Goal: Task Accomplishment & Management: Manage account settings

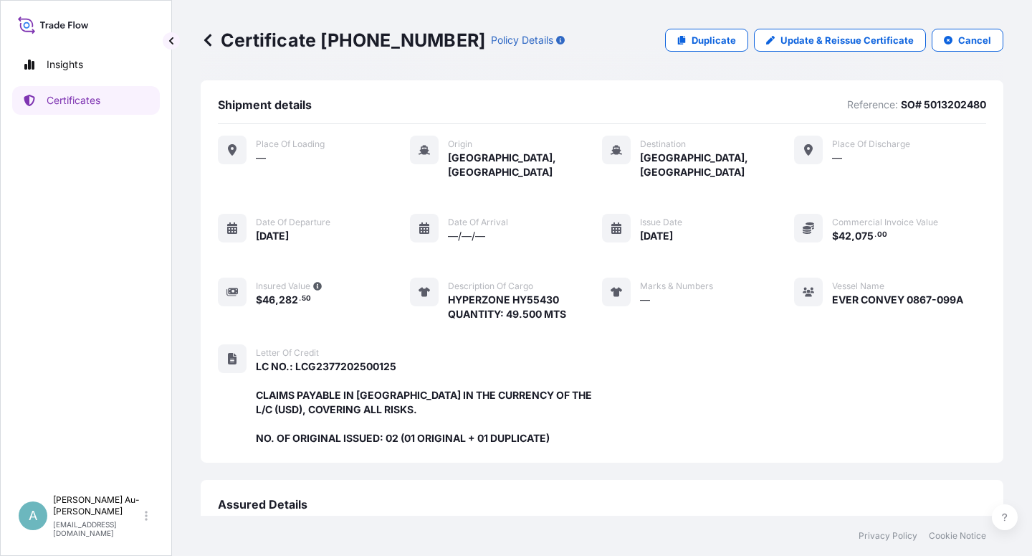
scroll to position [383, 0]
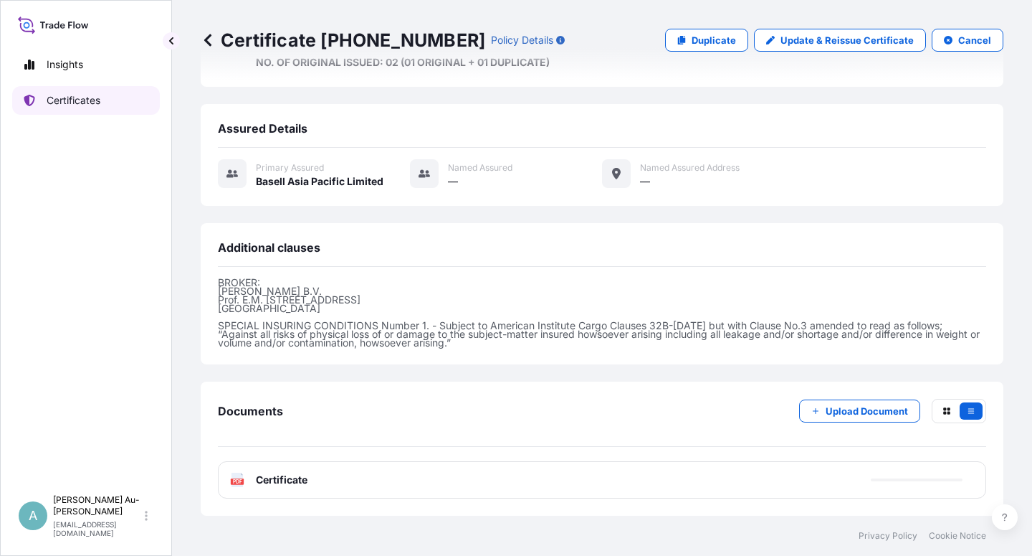
click at [87, 106] on p "Certificates" at bounding box center [74, 100] width 54 height 14
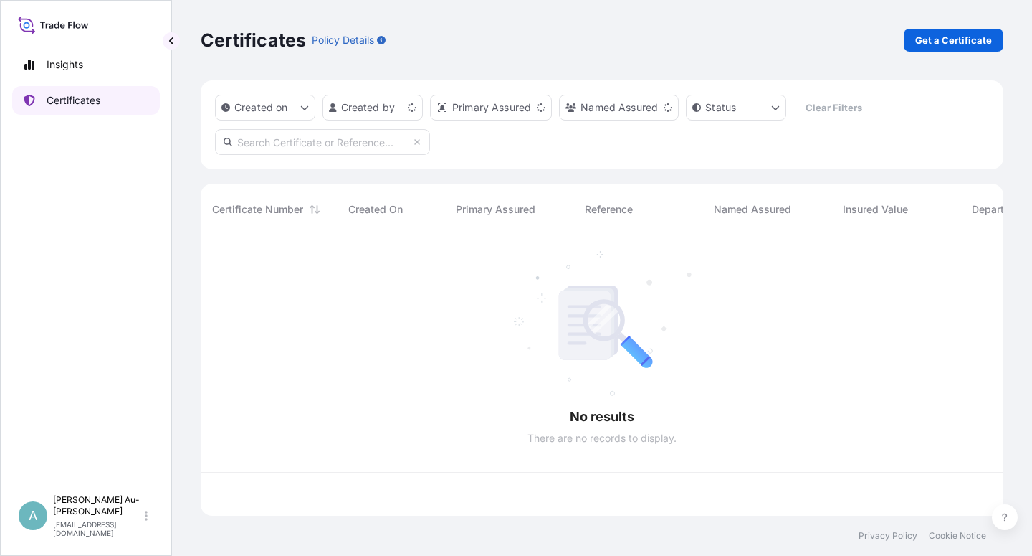
scroll to position [276, 791]
click at [257, 149] on input "text" at bounding box center [322, 142] width 215 height 26
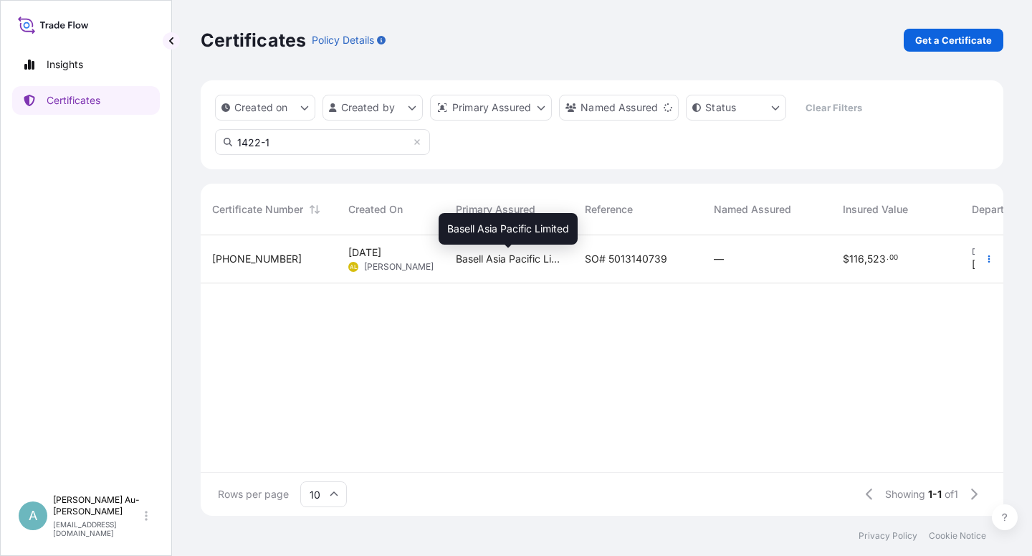
type input "1422-1"
click at [561, 252] on span "Basell Asia Pacific Limited" at bounding box center [509, 259] width 106 height 14
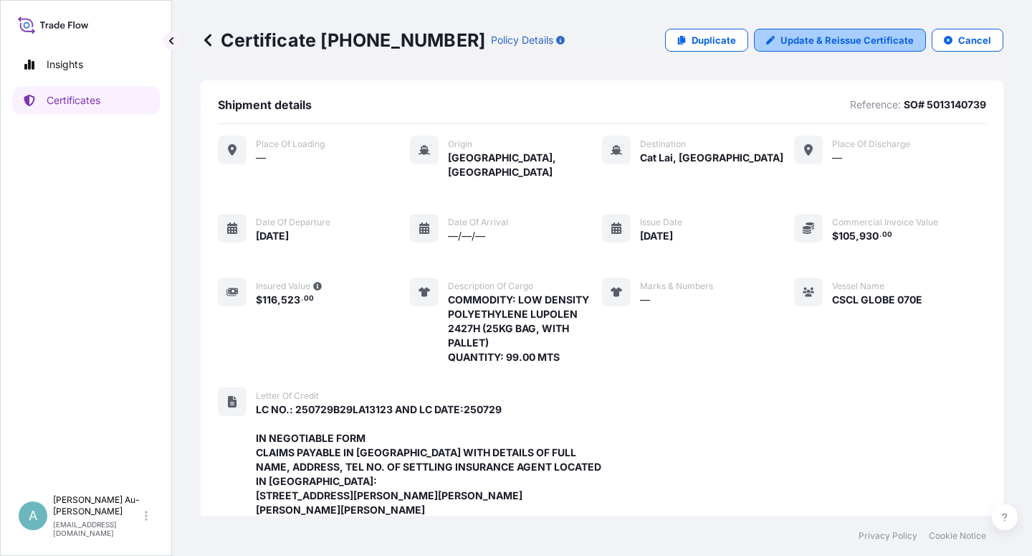
click at [831, 42] on p "Update & Reissue Certificate" at bounding box center [847, 40] width 133 height 14
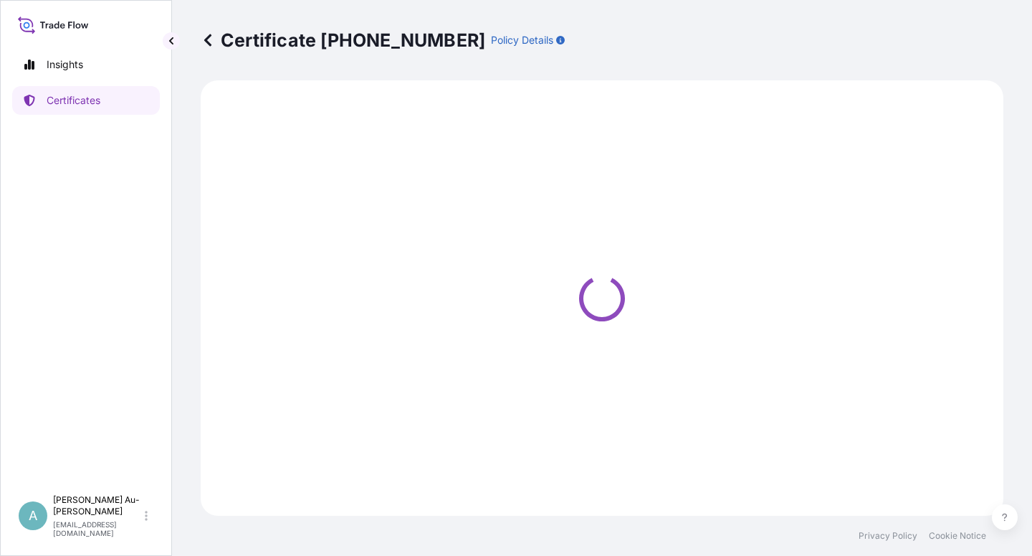
select select "Sea"
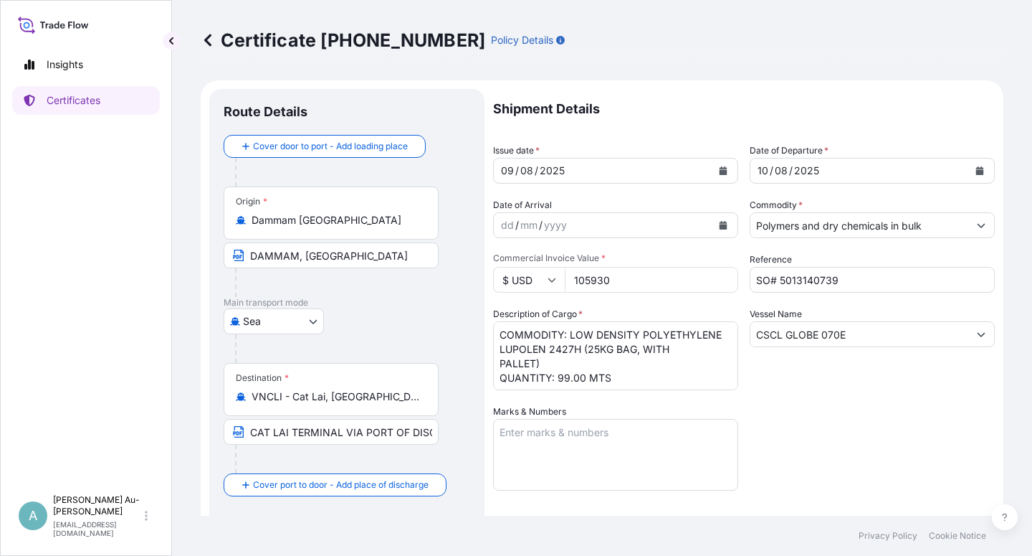
select select "32034"
click at [720, 170] on icon "Calendar" at bounding box center [724, 170] width 8 height 9
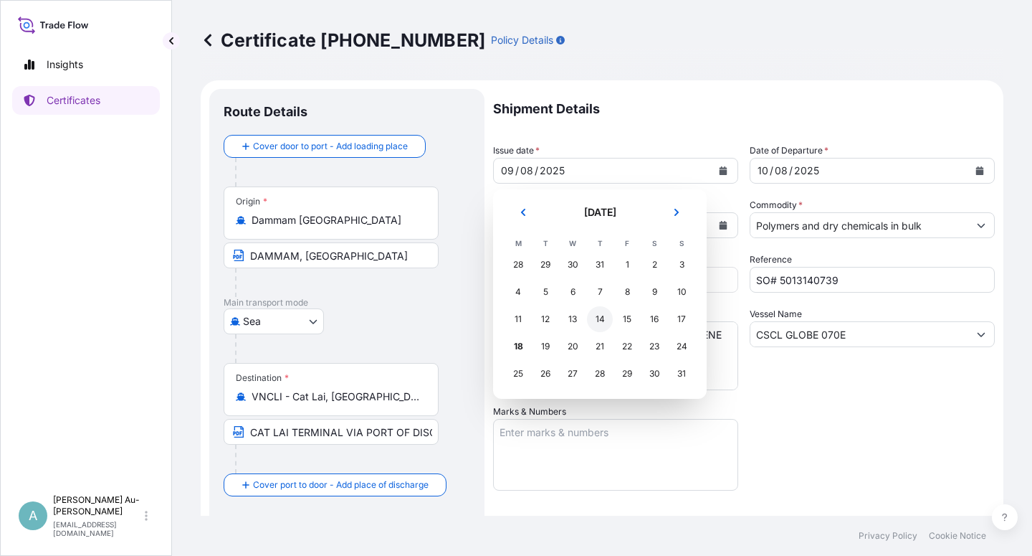
click at [595, 320] on div "14" at bounding box center [600, 319] width 26 height 26
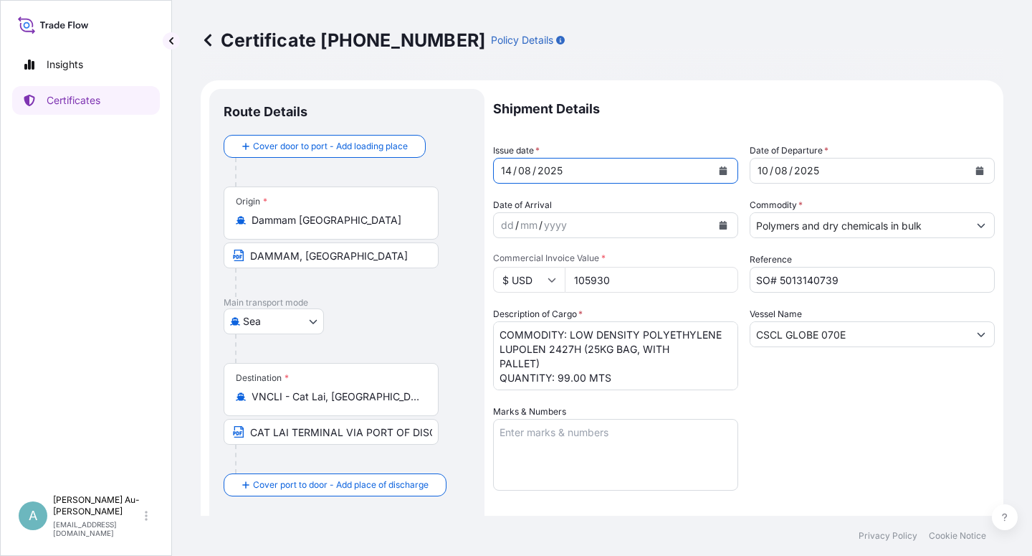
click at [977, 174] on icon "Calendar" at bounding box center [981, 170] width 8 height 9
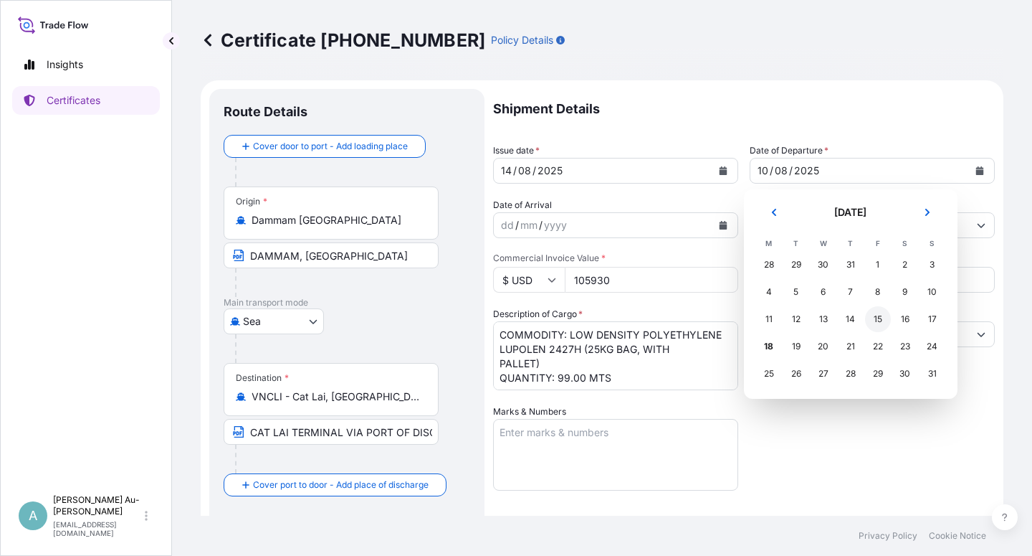
click at [878, 319] on div "15" at bounding box center [878, 319] width 26 height 26
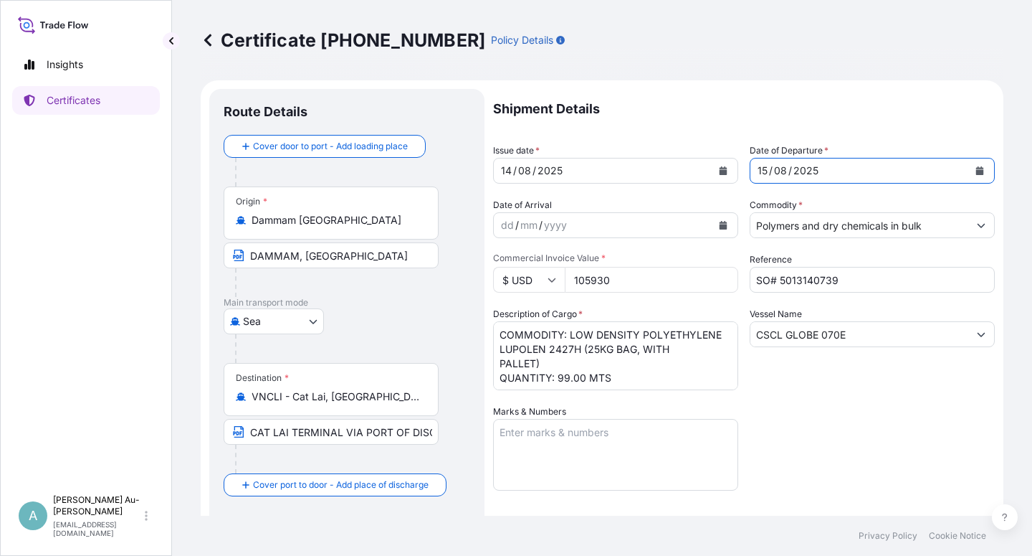
drag, startPoint x: 832, startPoint y: 435, endPoint x: 831, endPoint y: 422, distance: 13.0
click at [830, 432] on div "Shipment Details Issue date * [DATE] Date of Departure * [DATE] Date of Arrival…" at bounding box center [744, 458] width 502 height 738
click at [498, 351] on textarea "COMMODITY: LOW DENSITY POLYETHYLENE LUPOLEN 2427H (25KG BAG, WITH PALLET) QUANT…" at bounding box center [615, 355] width 245 height 69
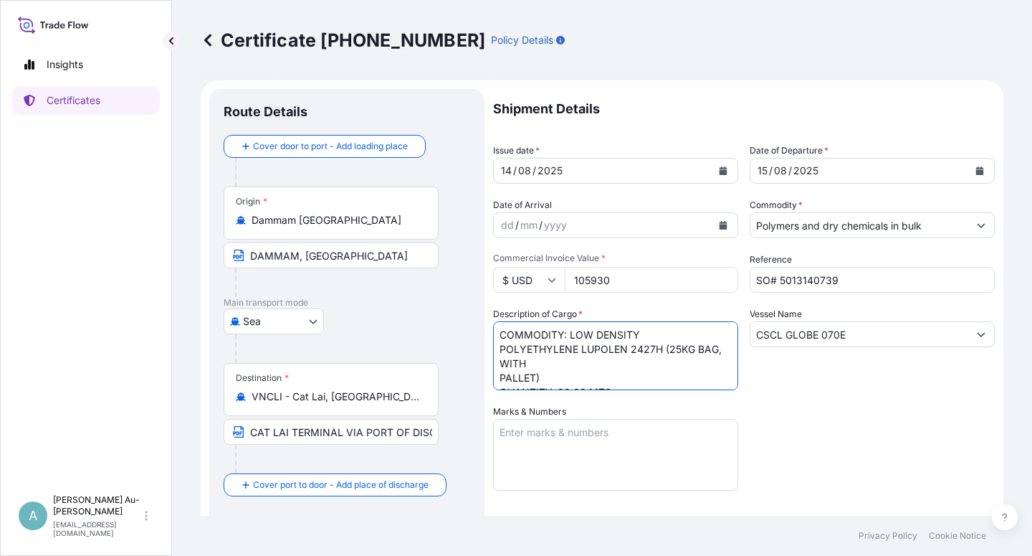
click at [665, 351] on textarea "COMMODITY: LOW DENSITY POLYETHYLENE LUPOLEN 2427H (25KG BAG, WITH PALLET) QUANT…" at bounding box center [615, 355] width 245 height 69
click at [499, 380] on textarea "COMMODITY: LOW DENSITY POLYETHYLENE LUPOLEN 2427H (25KG BAG, WITH PALLET) QUANT…" at bounding box center [615, 355] width 245 height 69
type textarea "COMMODITY: LOW DENSITY POLYETHYLENE LUPOLEN 2427H (25KG BAG, WITH PALLET) QUANT…"
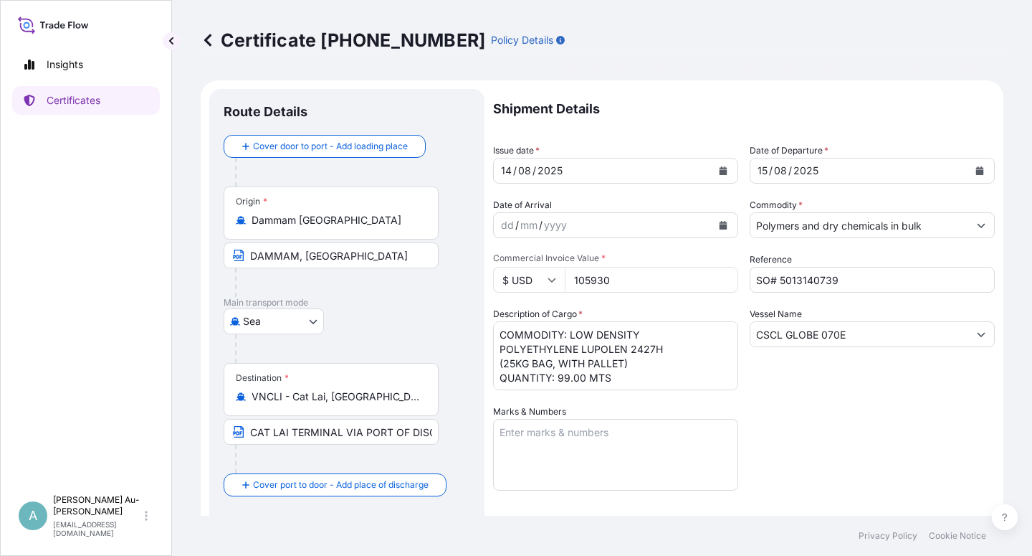
click at [828, 425] on div "Shipment Details Issue date * [DATE] Date of Departure * [DATE] Date of Arrival…" at bounding box center [744, 458] width 502 height 738
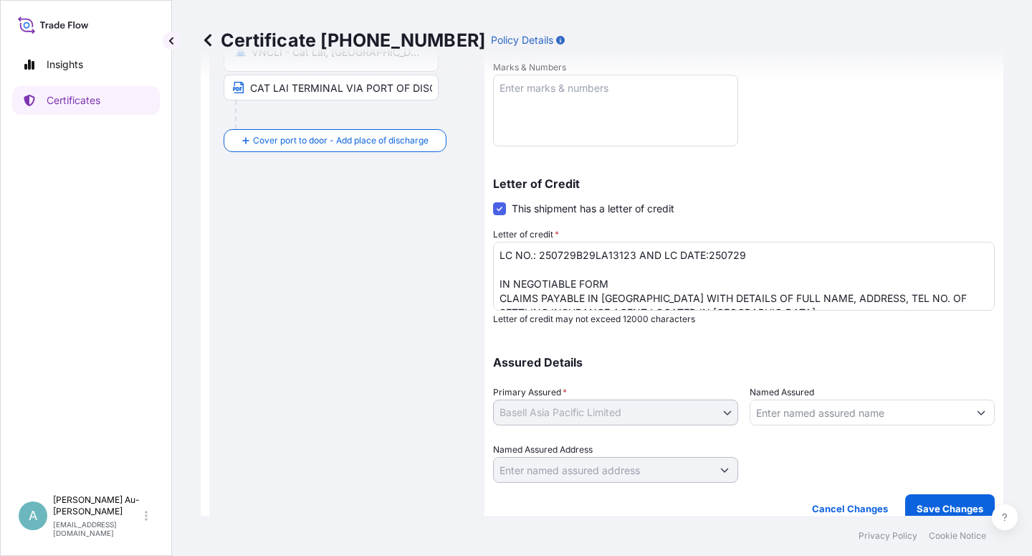
scroll to position [351, 0]
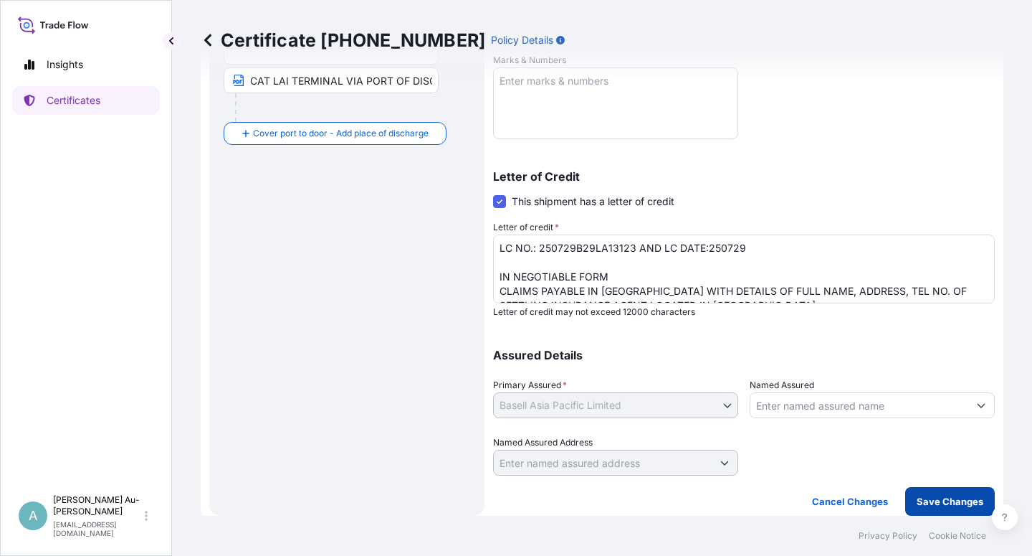
click at [917, 500] on p "Save Changes" at bounding box center [950, 501] width 67 height 14
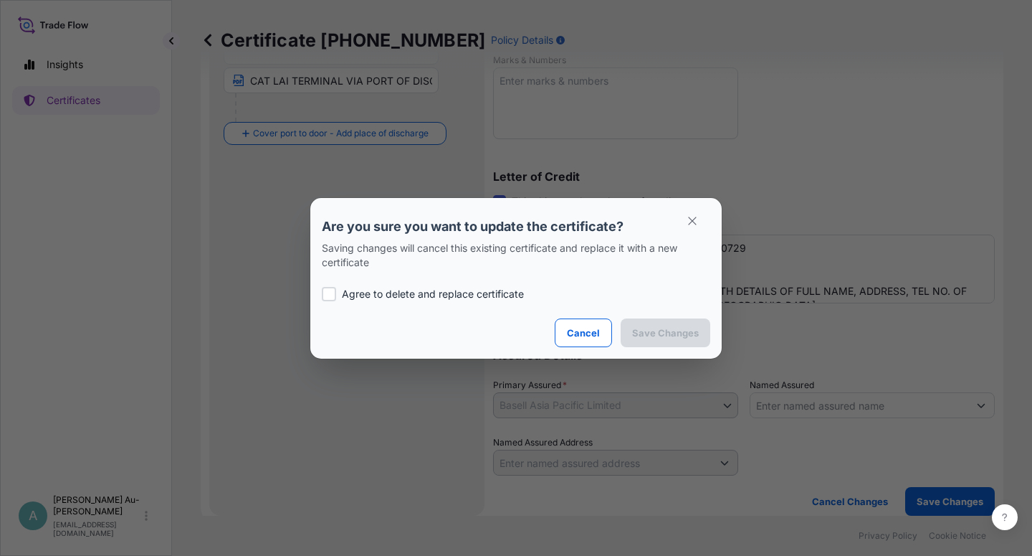
click at [374, 293] on p "Agree to delete and replace certificate" at bounding box center [433, 294] width 182 height 14
checkbox input "true"
click at [653, 334] on p "Save Changes" at bounding box center [665, 333] width 67 height 14
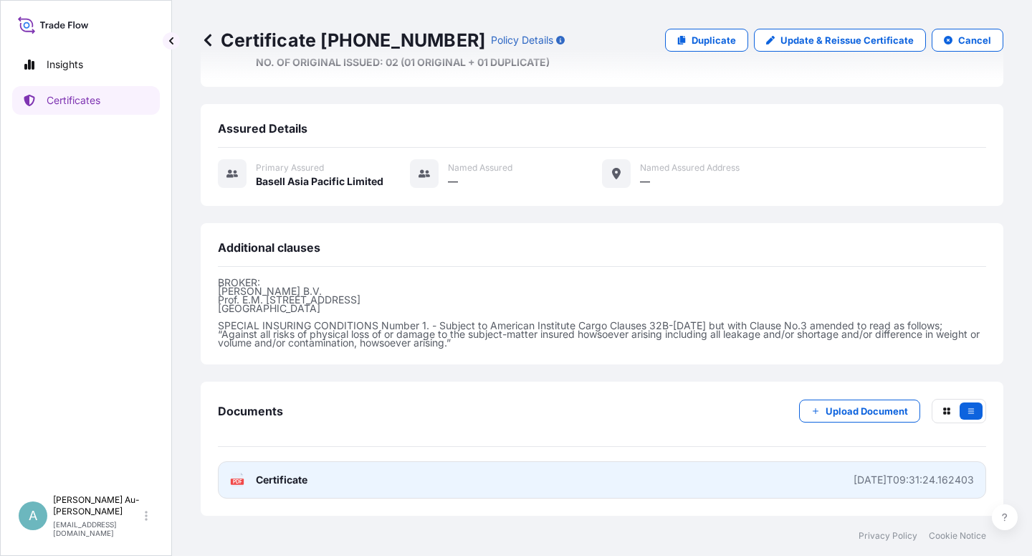
scroll to position [526, 0]
click at [281, 477] on span "Certificate" at bounding box center [282, 479] width 52 height 14
